Goal: Use online tool/utility

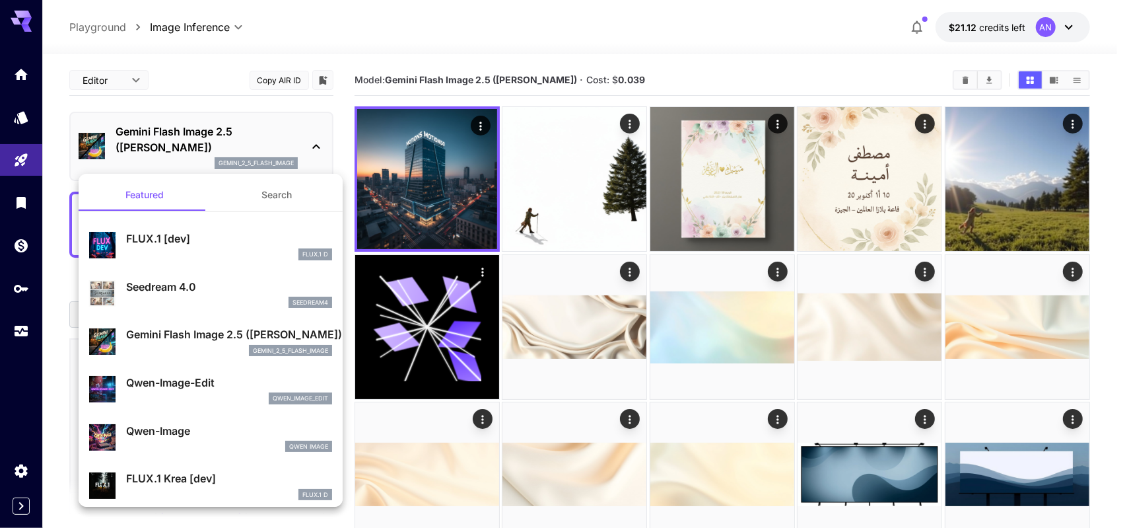
click at [650, 75] on div at bounding box center [563, 264] width 1127 height 528
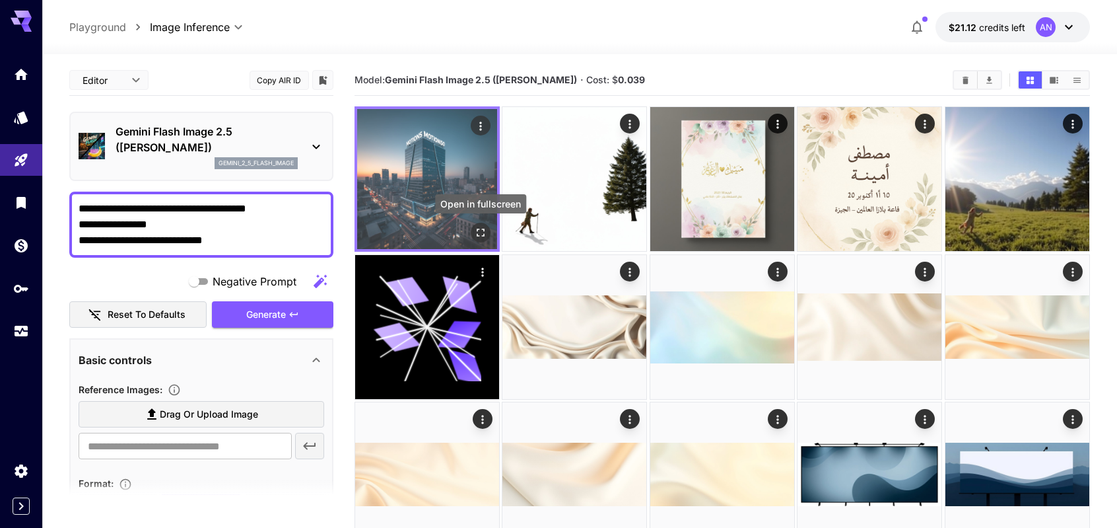
click at [482, 230] on icon "Open in fullscreen" at bounding box center [480, 232] width 13 height 13
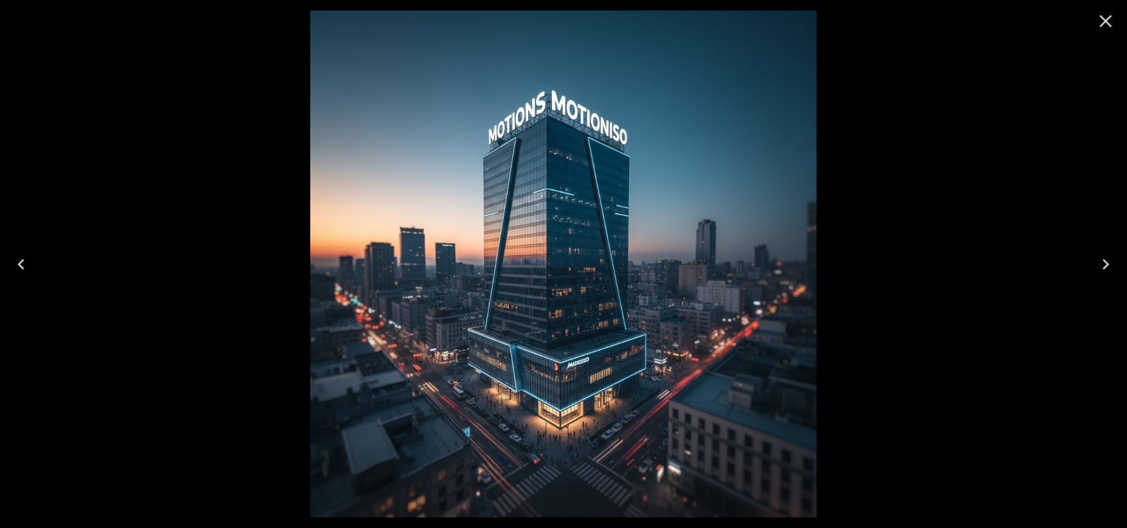
click at [1115, 23] on icon "Close" at bounding box center [1105, 21] width 21 height 21
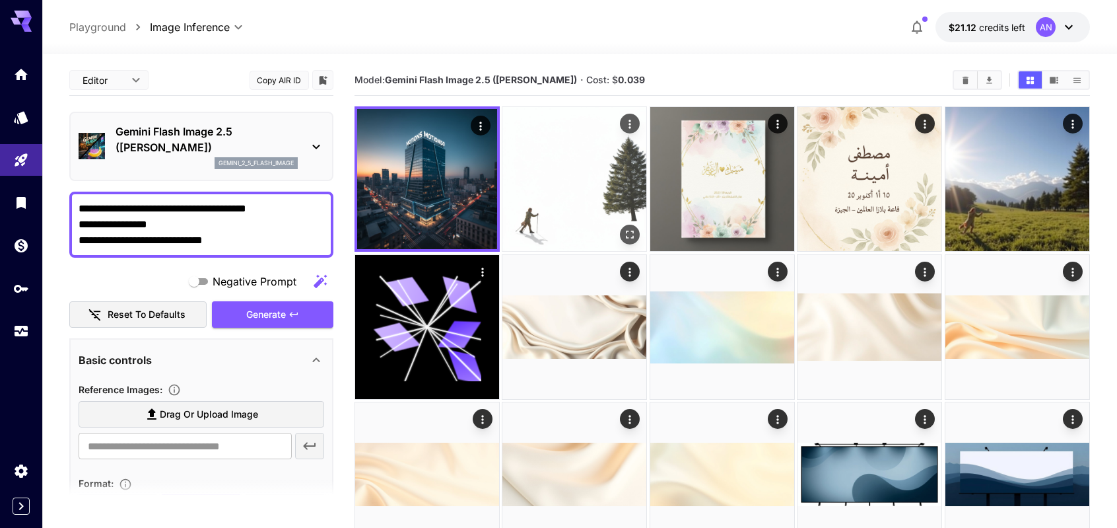
click at [602, 197] on img at bounding box center [574, 179] width 144 height 144
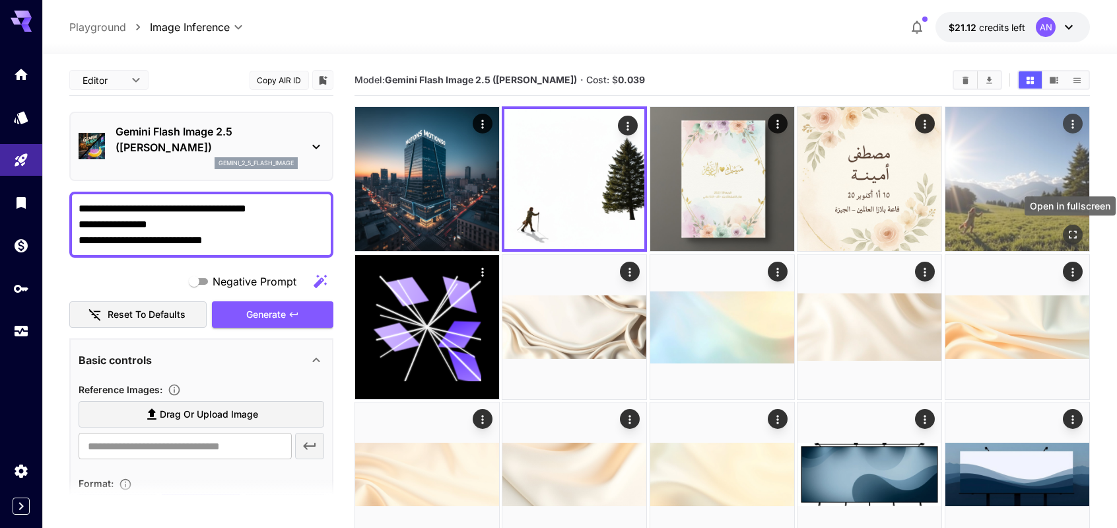
click at [1074, 234] on icon "Open in fullscreen" at bounding box center [1072, 234] width 13 height 13
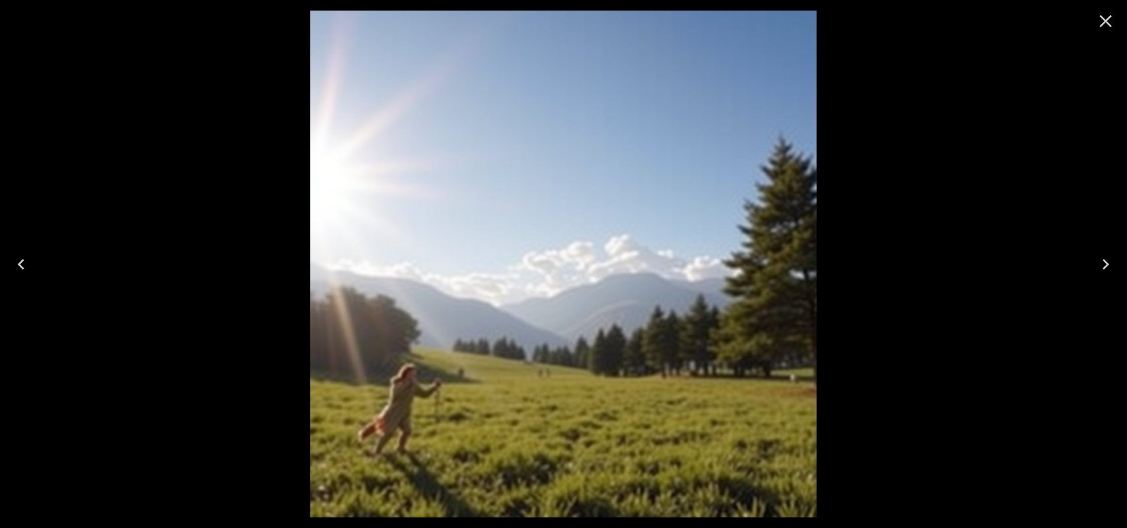
click at [1105, 17] on icon "Close" at bounding box center [1105, 21] width 21 height 21
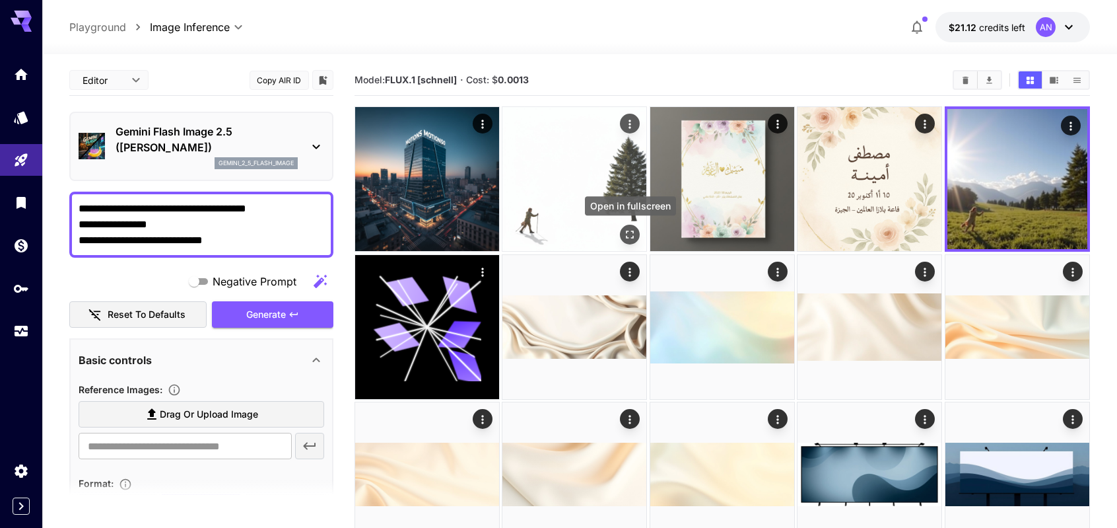
click at [629, 232] on icon "Open in fullscreen" at bounding box center [630, 234] width 13 height 13
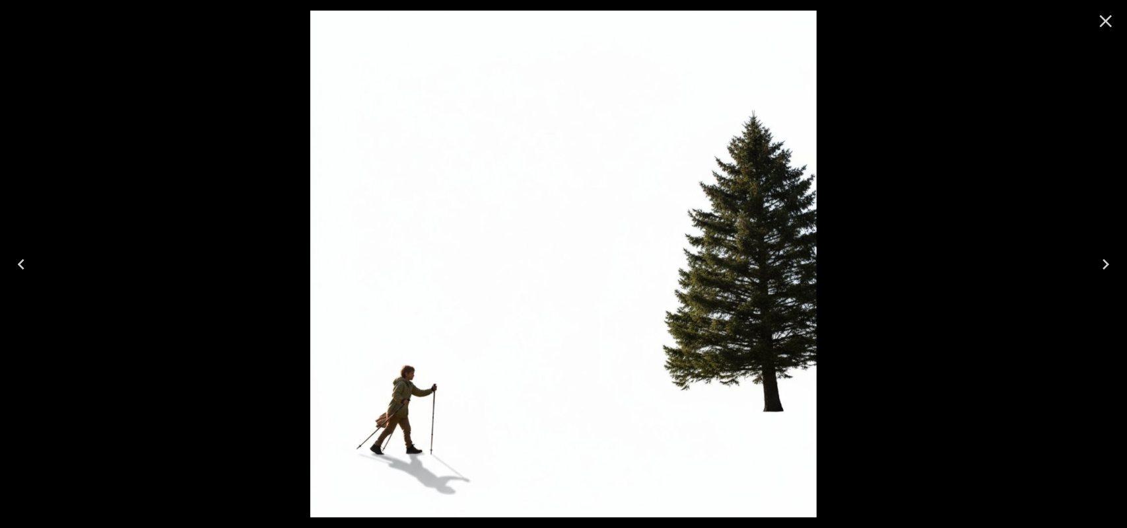
click at [1103, 32] on button "Close" at bounding box center [1106, 21] width 32 height 32
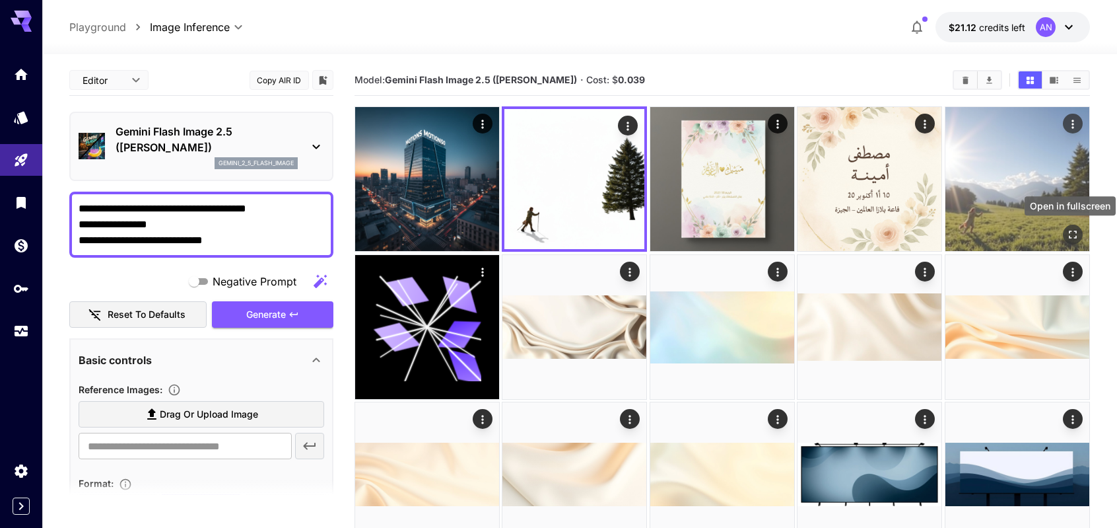
click at [1076, 234] on icon "Open in fullscreen" at bounding box center [1072, 234] width 13 height 13
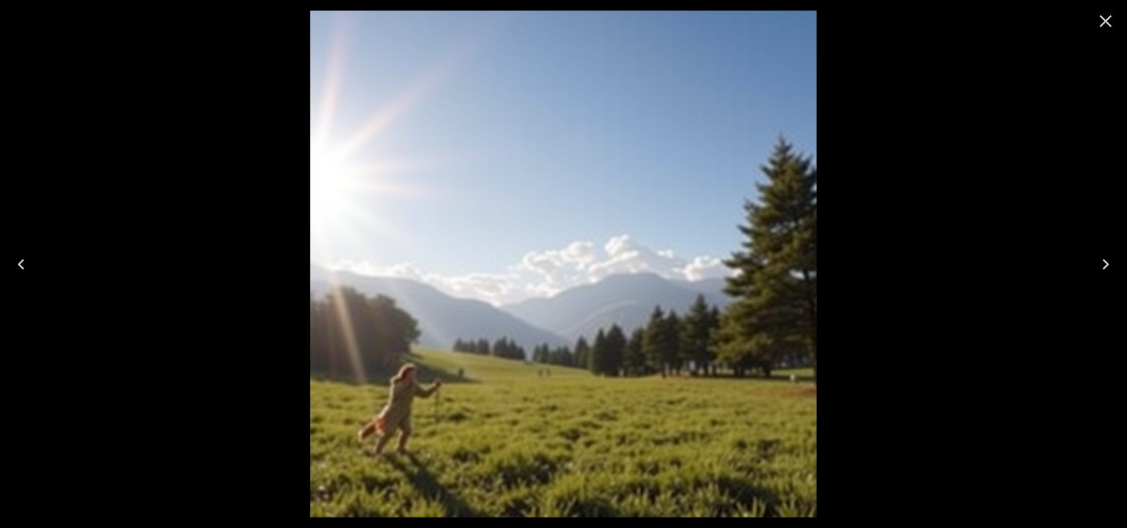
click at [1109, 15] on icon "Close" at bounding box center [1105, 21] width 21 height 21
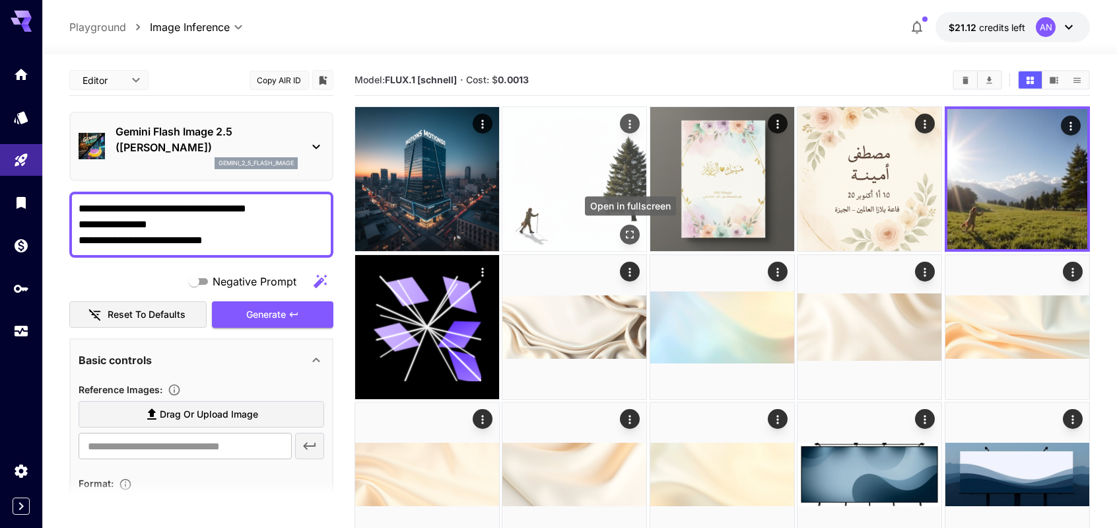
click at [634, 232] on icon "Open in fullscreen" at bounding box center [631, 235] width 8 height 8
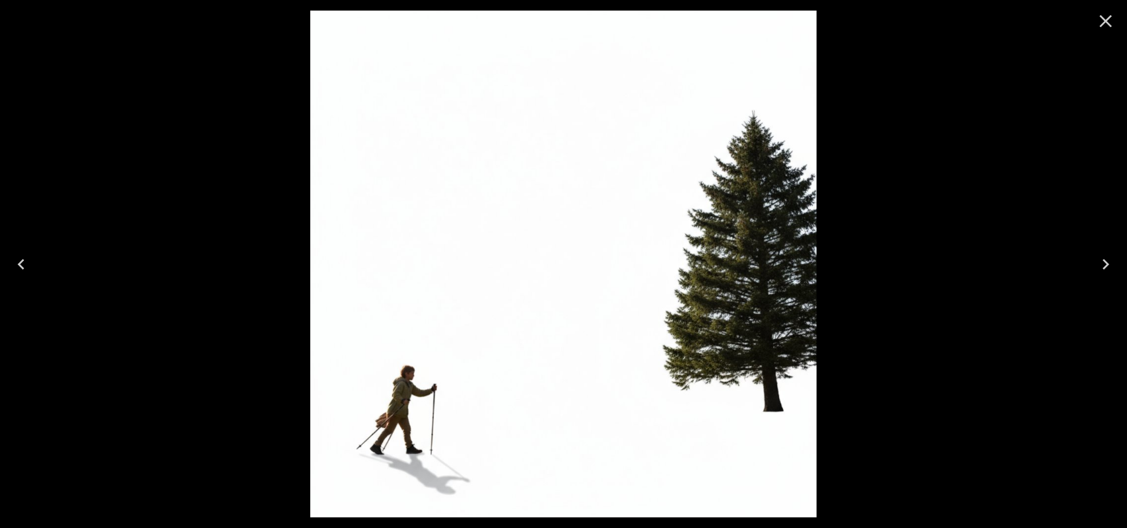
click at [1104, 23] on icon "Close" at bounding box center [1106, 21] width 13 height 13
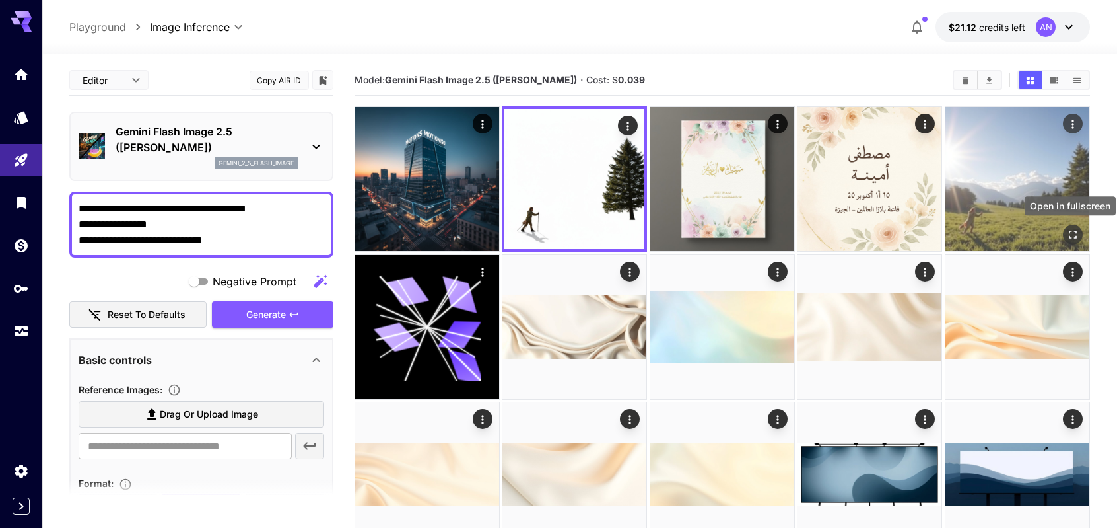
click at [1075, 237] on icon "Open in fullscreen" at bounding box center [1073, 235] width 8 height 8
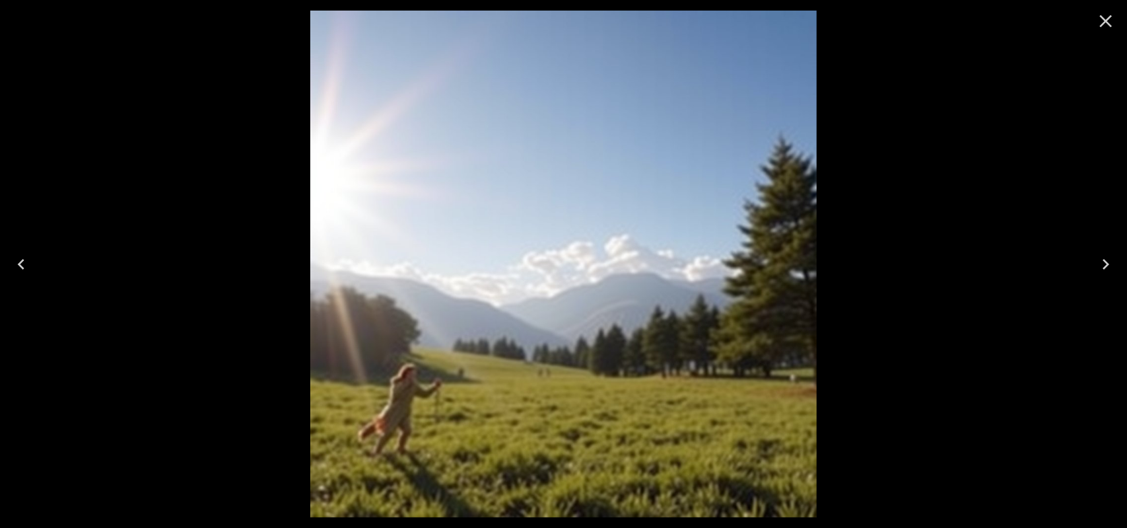
click at [1107, 18] on icon "Close" at bounding box center [1105, 21] width 21 height 21
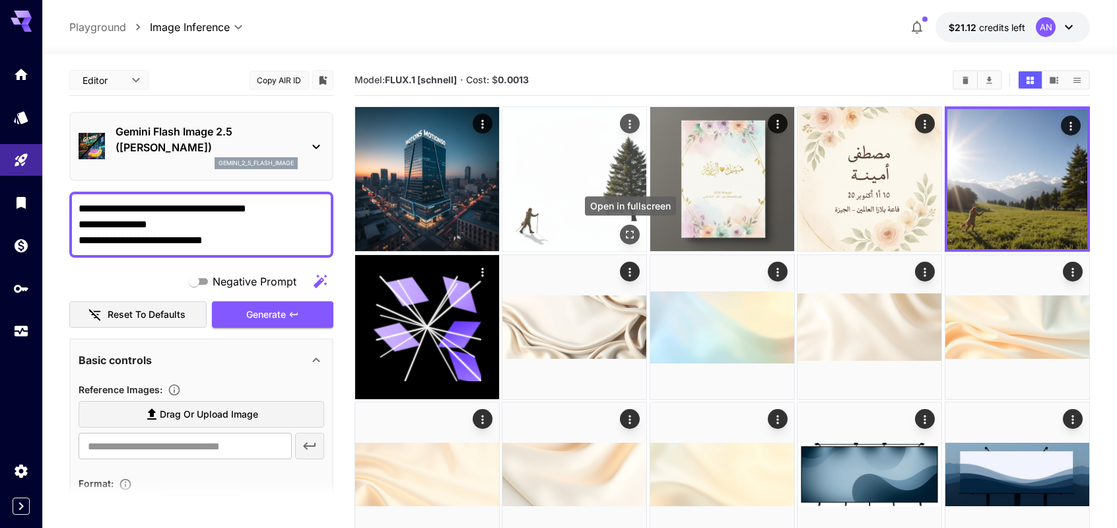
click at [627, 234] on icon "Open in fullscreen" at bounding box center [630, 234] width 13 height 13
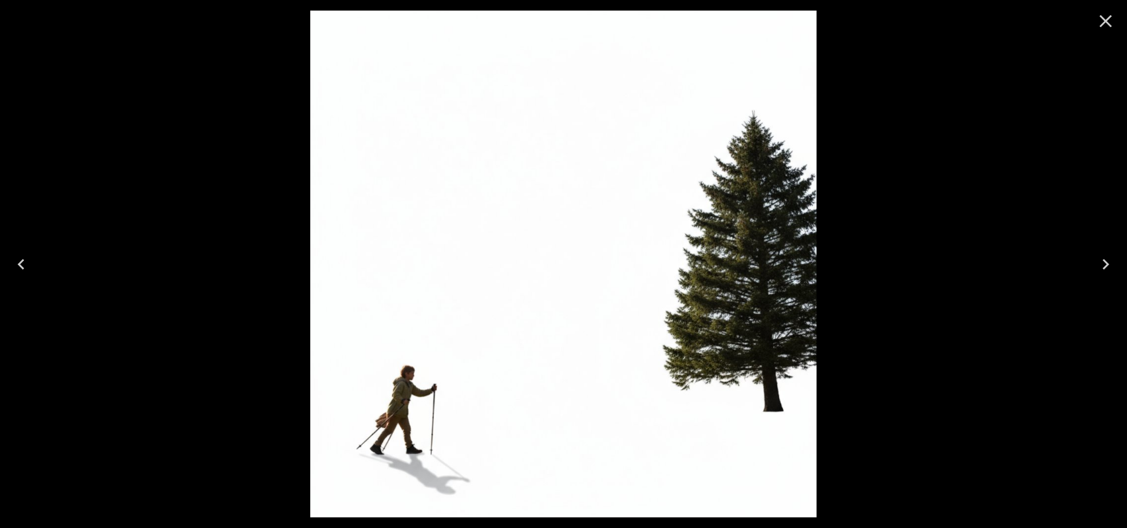
click at [1100, 20] on icon "Close" at bounding box center [1105, 21] width 21 height 21
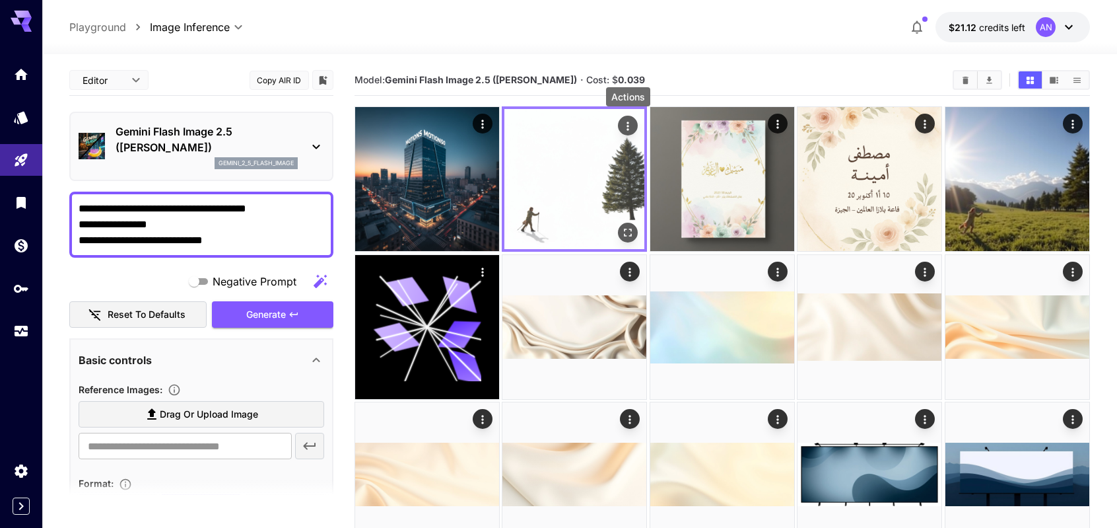
click at [625, 127] on icon "Actions" at bounding box center [628, 126] width 13 height 13
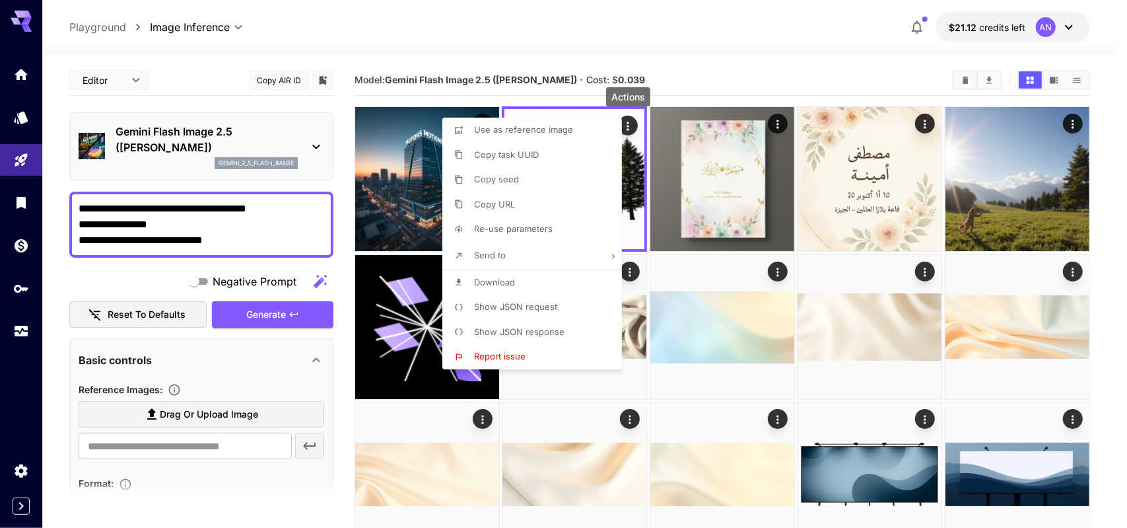
click at [556, 303] on li "Show JSON request" at bounding box center [536, 306] width 188 height 25
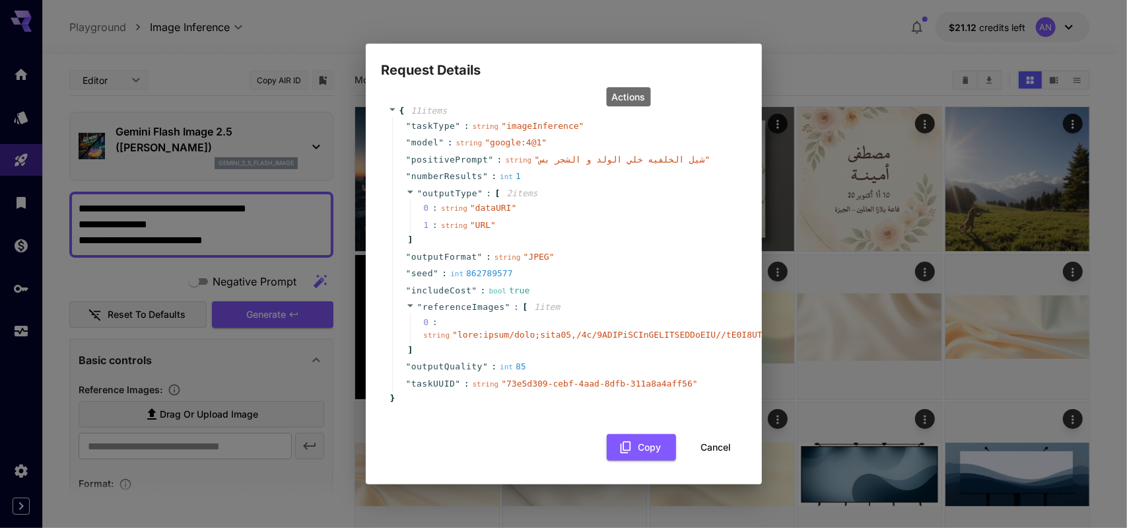
click at [703, 438] on button "Cancel" at bounding box center [716, 447] width 59 height 27
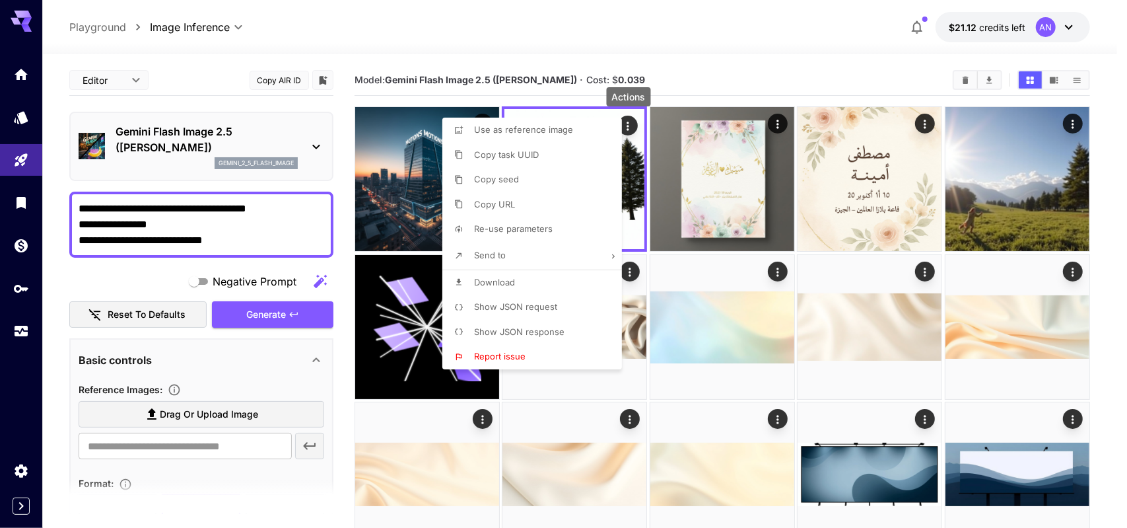
click at [708, 89] on div at bounding box center [563, 264] width 1127 height 528
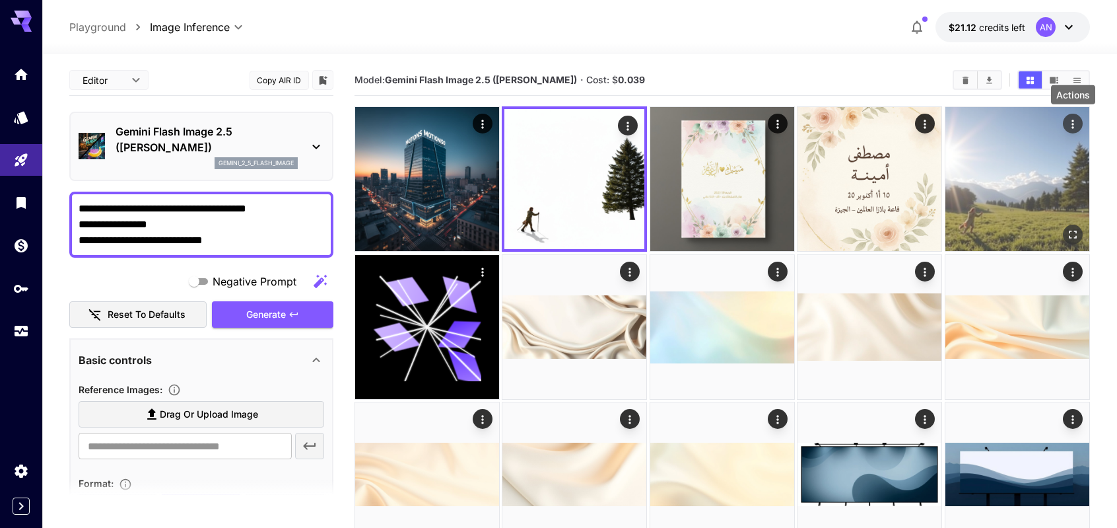
click at [1074, 121] on icon "Actions" at bounding box center [1072, 124] width 13 height 13
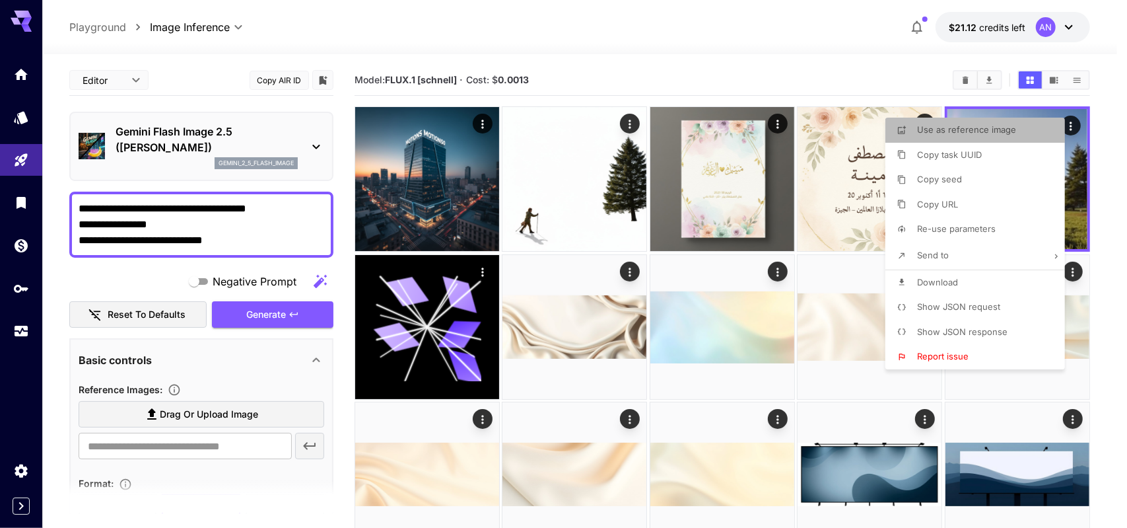
click at [975, 132] on span "Use as reference image" at bounding box center [966, 129] width 99 height 11
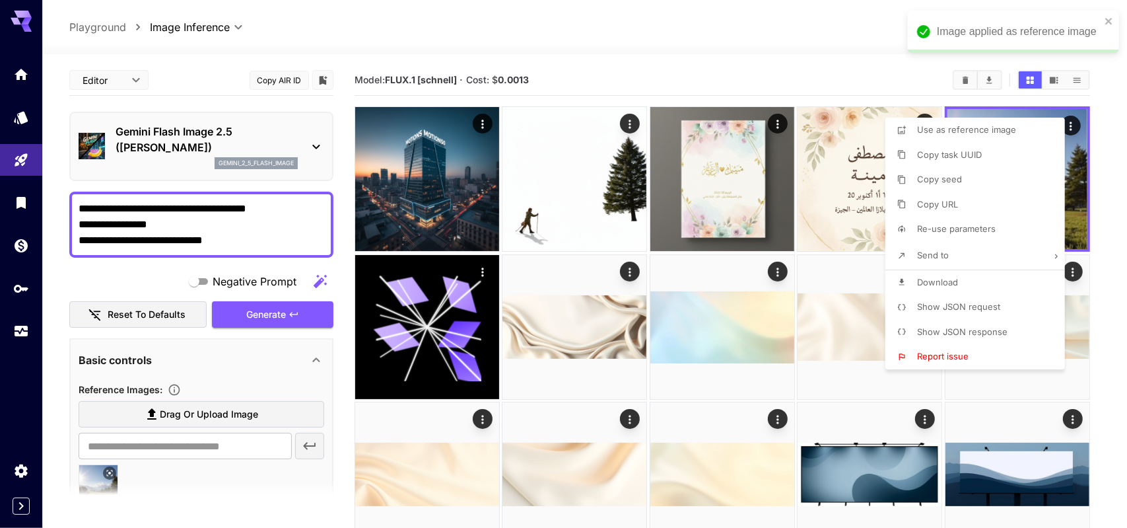
drag, startPoint x: 268, startPoint y: 230, endPoint x: 114, endPoint y: 223, distance: 154.0
click at [114, 223] on div at bounding box center [563, 264] width 1127 height 528
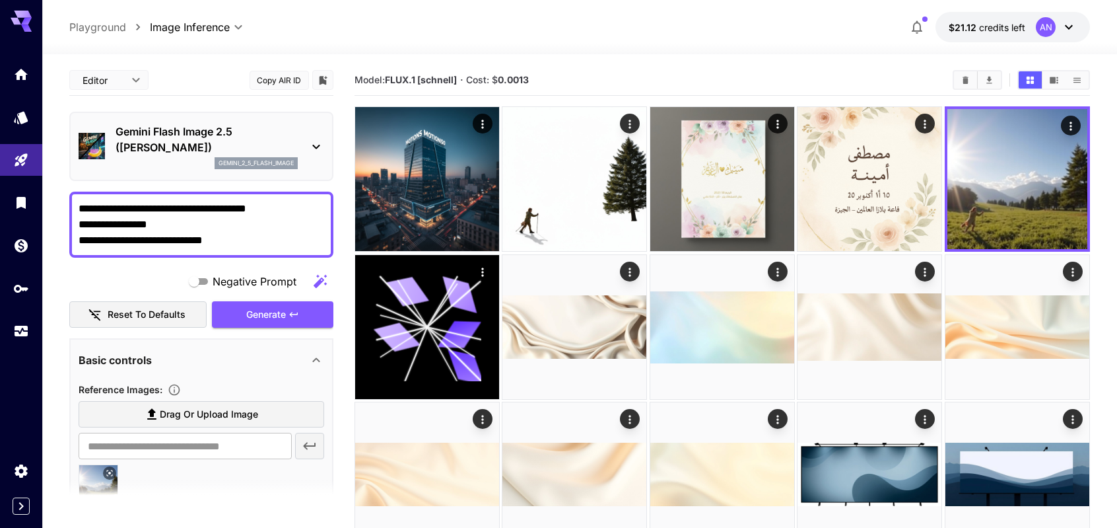
click at [234, 225] on textarea "**********" at bounding box center [202, 225] width 246 height 48
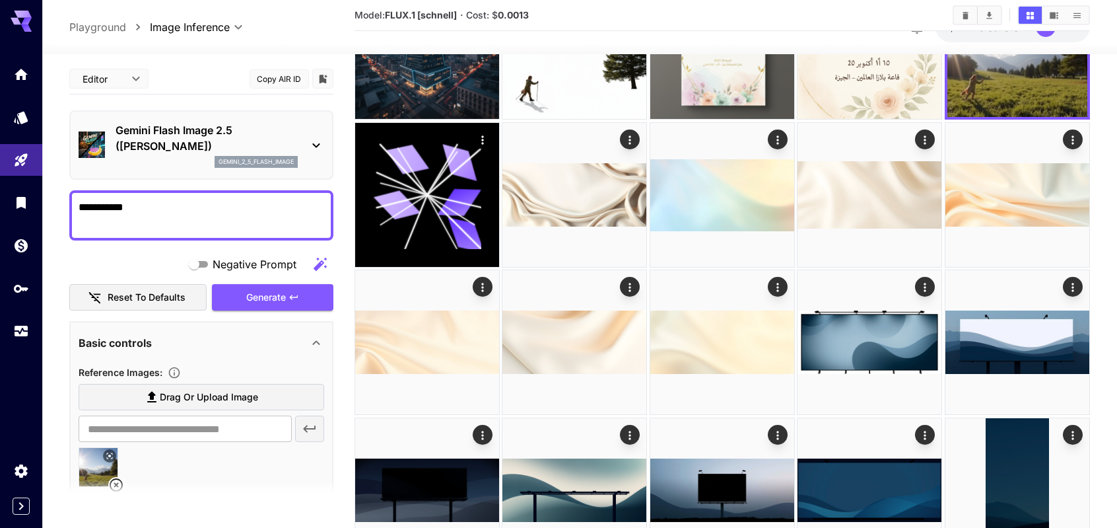
scroll to position [215, 0]
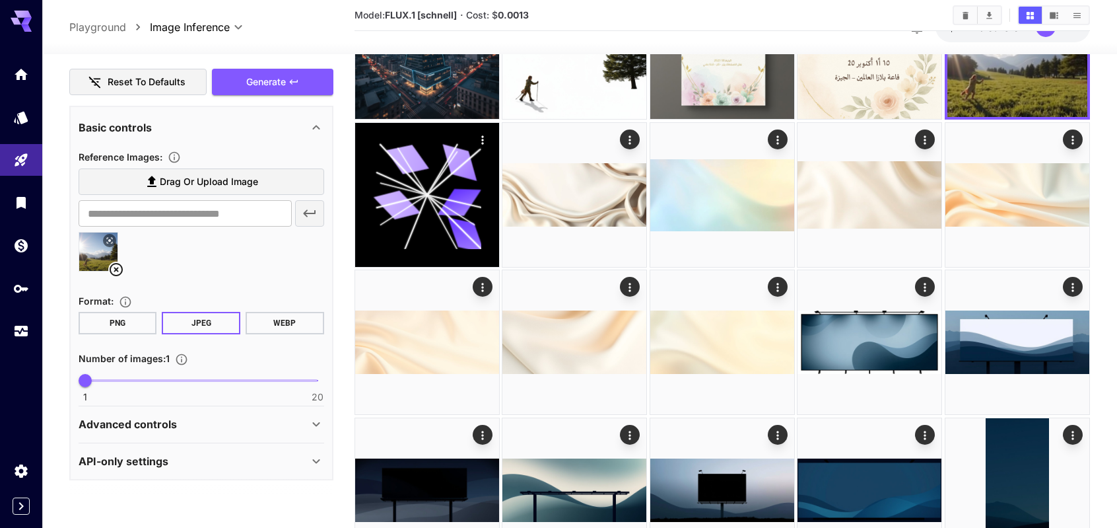
type textarea "**********"
click at [284, 429] on div "Advanced controls" at bounding box center [194, 424] width 230 height 16
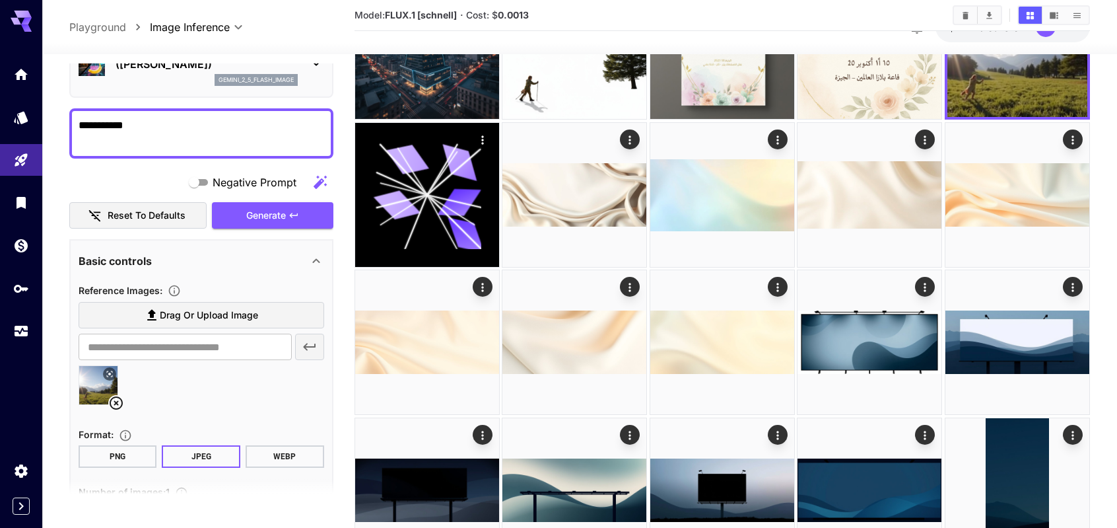
scroll to position [0, 0]
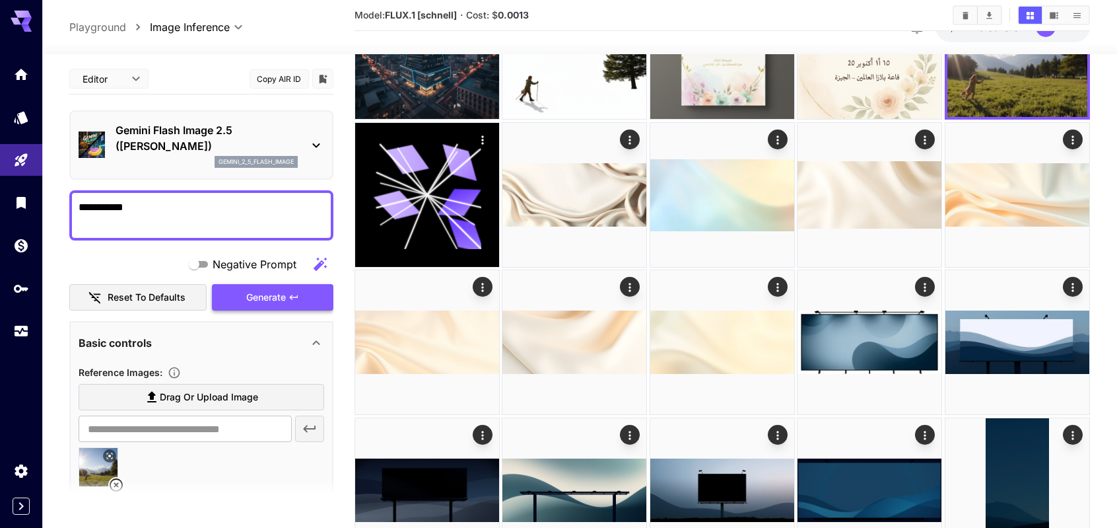
click at [294, 296] on icon "button" at bounding box center [293, 296] width 8 height 5
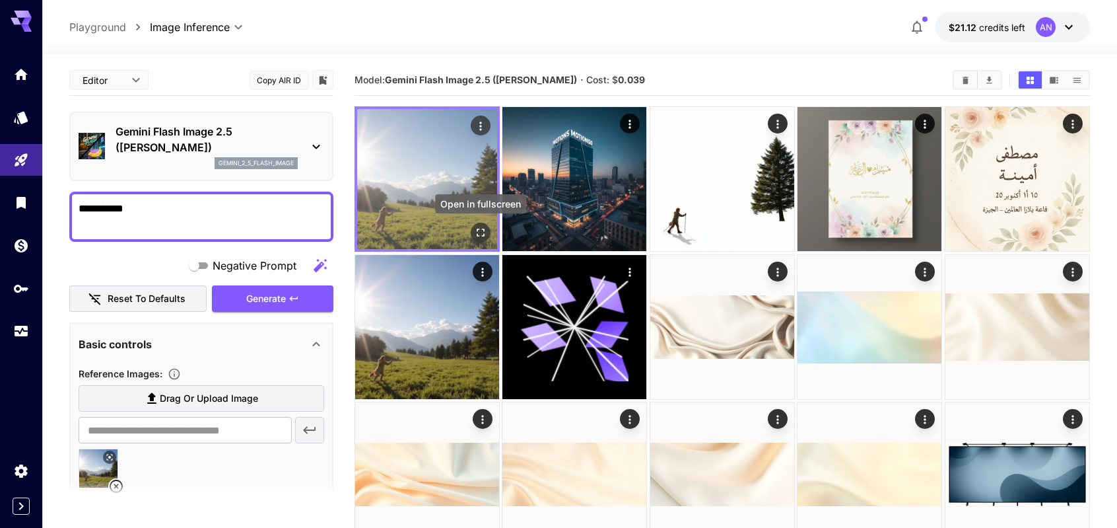
click at [480, 233] on icon "Open in fullscreen" at bounding box center [480, 232] width 13 height 13
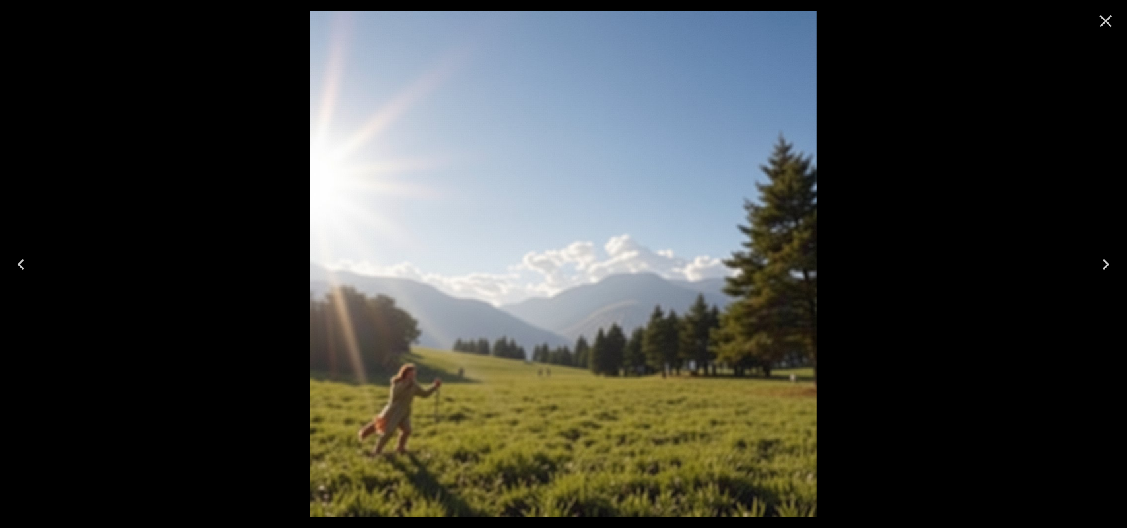
click at [1112, 18] on icon "Close" at bounding box center [1105, 21] width 21 height 21
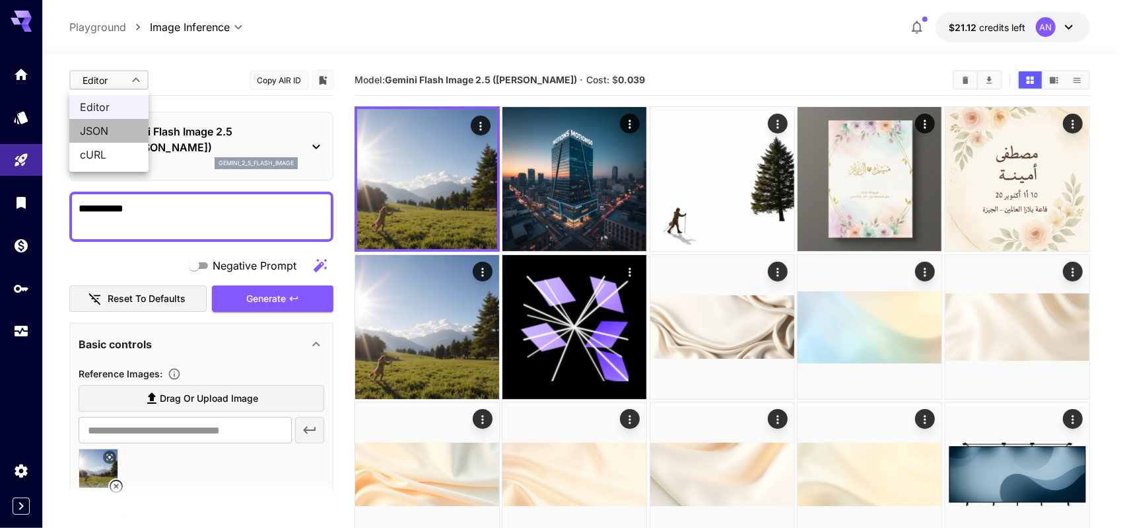
click at [108, 130] on span "JSON" at bounding box center [109, 131] width 58 height 16
type input "****"
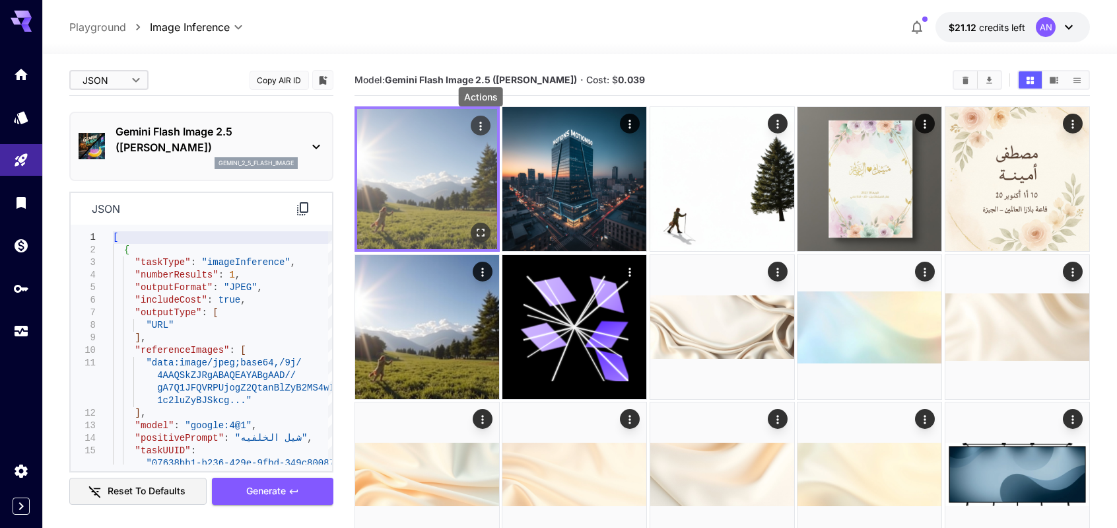
click at [483, 122] on icon "Actions" at bounding box center [480, 126] width 13 height 13
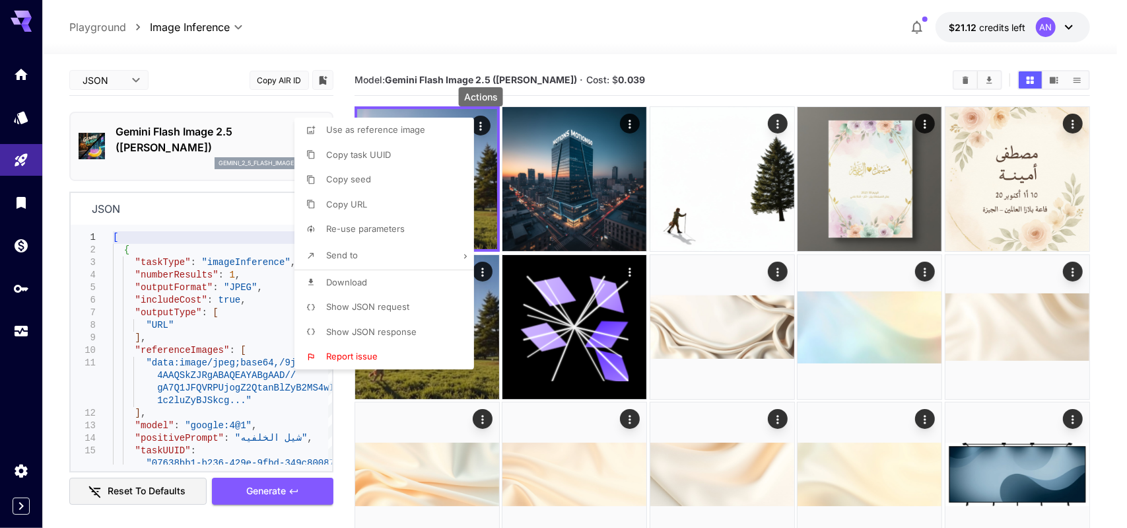
click at [383, 334] on span "Show JSON response" at bounding box center [371, 331] width 90 height 11
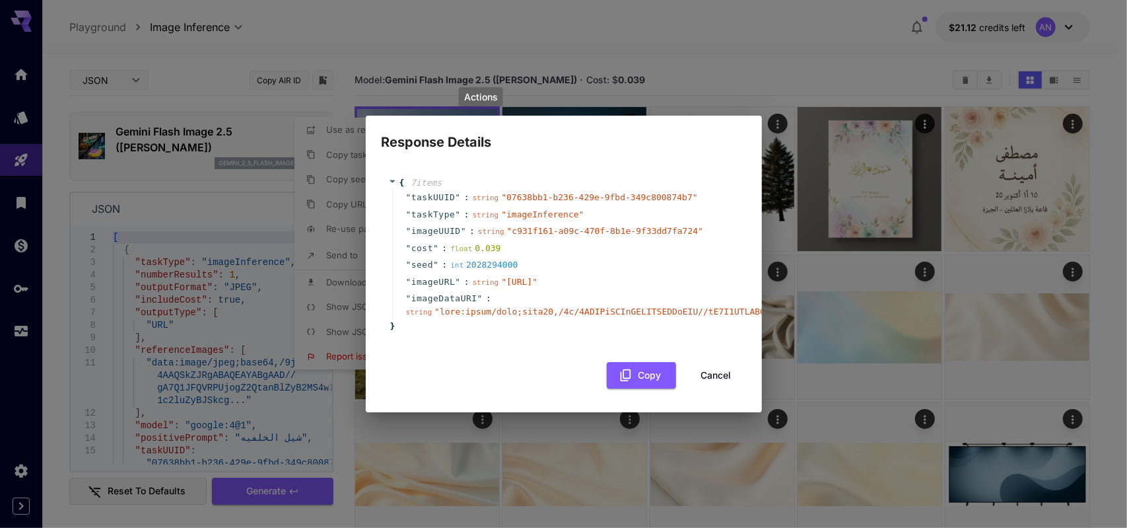
click at [701, 380] on button "Cancel" at bounding box center [716, 375] width 59 height 27
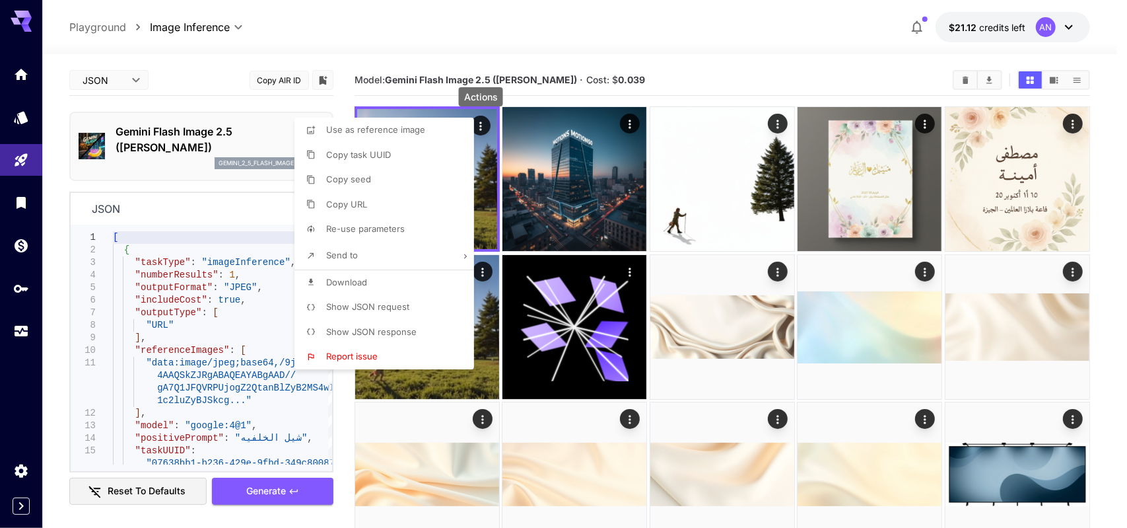
click at [203, 339] on div at bounding box center [563, 264] width 1127 height 528
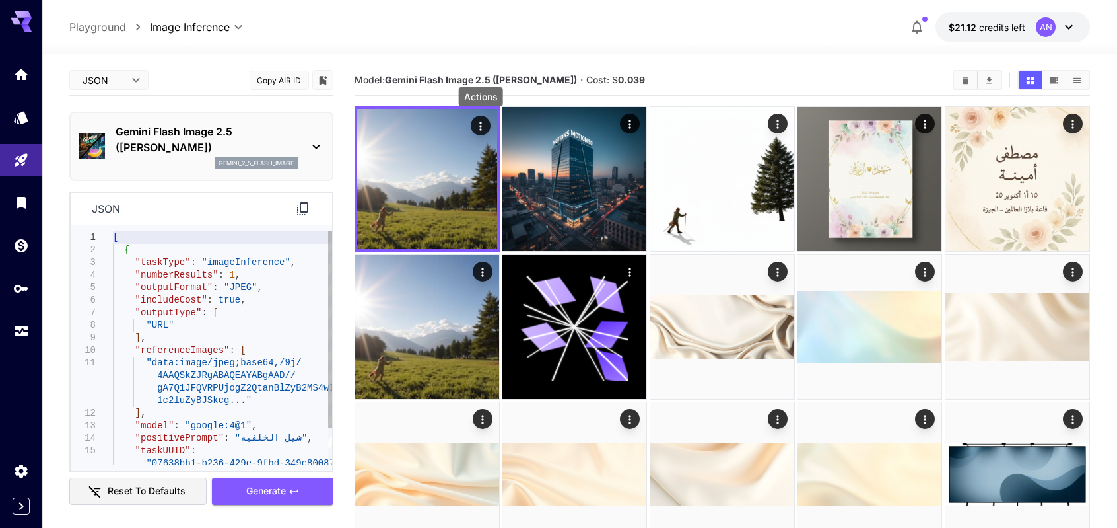
type textarea "**********"
drag, startPoint x: 134, startPoint y: 281, endPoint x: 210, endPoint y: 274, distance: 76.2
click at [210, 274] on div ""numberResults" : 1 , "outputFormat" : "JPEG" , "includeCost" : true , "outputT…" at bounding box center [222, 369] width 219 height 276
click at [180, 274] on div ""numberResults" : 1 , "outputFormat" : "JPEG" , "includeCost" : true , "outputT…" at bounding box center [222, 369] width 219 height 276
click at [223, 279] on div ""numberResults" : 1 , "outputFormat" : "JPEG" , "includeCost" : true , "outputT…" at bounding box center [222, 369] width 219 height 276
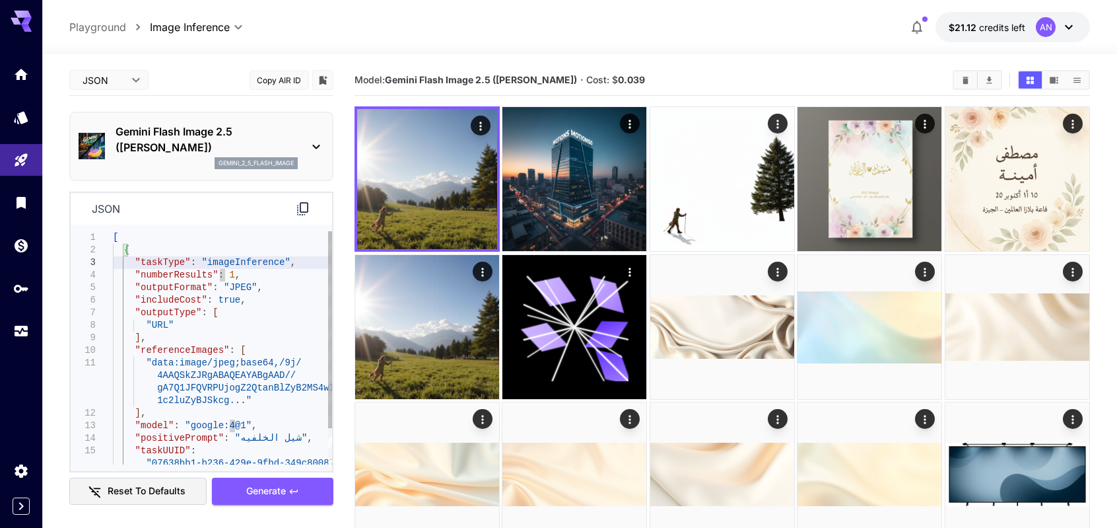
click at [162, 263] on div ""numberResults" : 1 , "outputFormat" : "JPEG" , "includeCost" : true , "outputT…" at bounding box center [222, 369] width 219 height 276
click at [171, 291] on div ""numberResults" : 1 , "outputFormat" : "JPEG" , "includeCost" : true , "outputT…" at bounding box center [222, 369] width 219 height 276
click at [170, 302] on div ""numberResults" : 1 , "outputFormat" : "JPEG" , "includeCost" : true , "outputT…" at bounding box center [222, 369] width 219 height 276
click at [186, 314] on div ""numberResults" : 1 , "outputFormat" : "JPEG" , "includeCost" : true , "outputT…" at bounding box center [222, 369] width 219 height 276
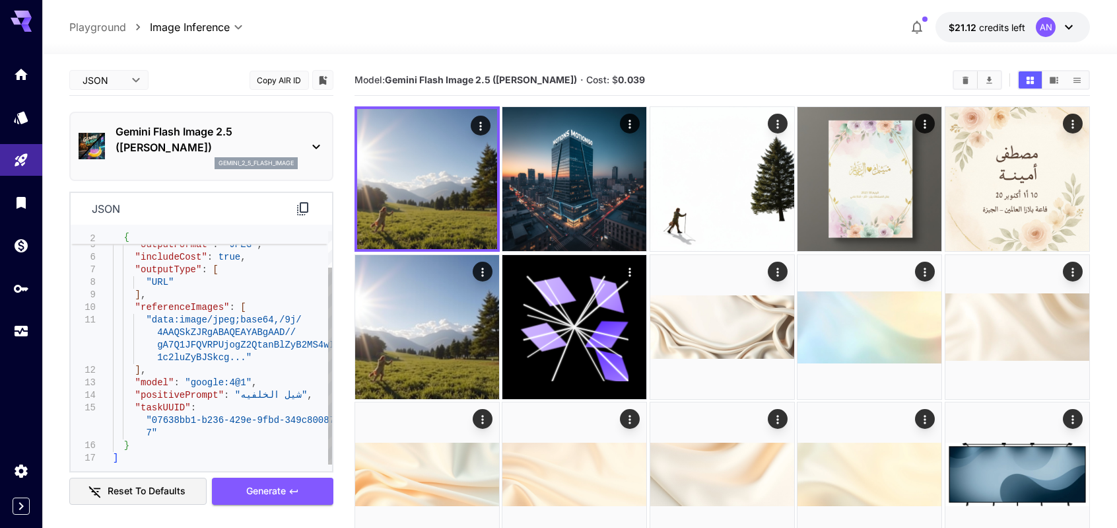
type textarea "**********"
drag, startPoint x: 136, startPoint y: 310, endPoint x: 177, endPoint y: 308, distance: 41.0
click at [177, 308] on div ""numberResults" : 1 , "outputFormat" : "JPEG" , "includeCost" : true , "outputT…" at bounding box center [222, 326] width 219 height 276
drag, startPoint x: 164, startPoint y: 284, endPoint x: 148, endPoint y: 286, distance: 16.0
click at [148, 286] on div ""numberResults" : 1 , "outputFormat" : "JPEG" , "includeCost" : true , "outputT…" at bounding box center [222, 326] width 219 height 276
